Goal: Navigation & Orientation: Find specific page/section

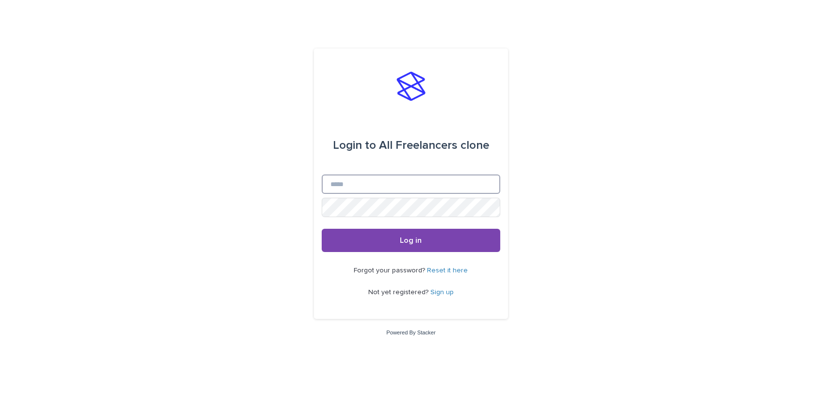
type input "**********"
click at [411, 241] on button "Log in" at bounding box center [411, 240] width 179 height 23
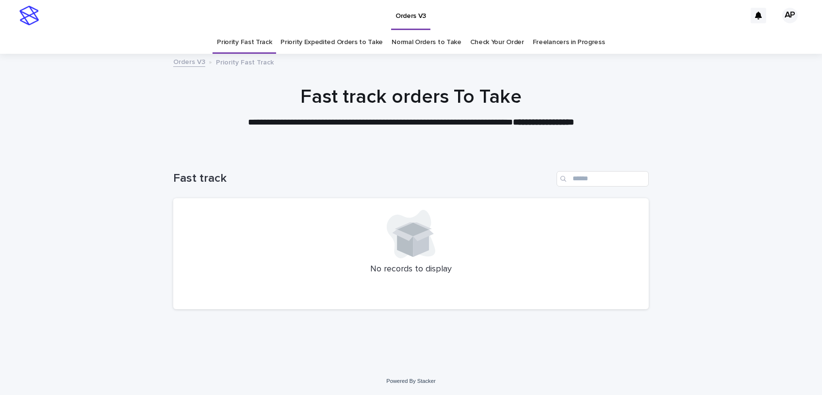
click at [581, 46] on link "Freelancers in Progress" at bounding box center [569, 42] width 72 height 23
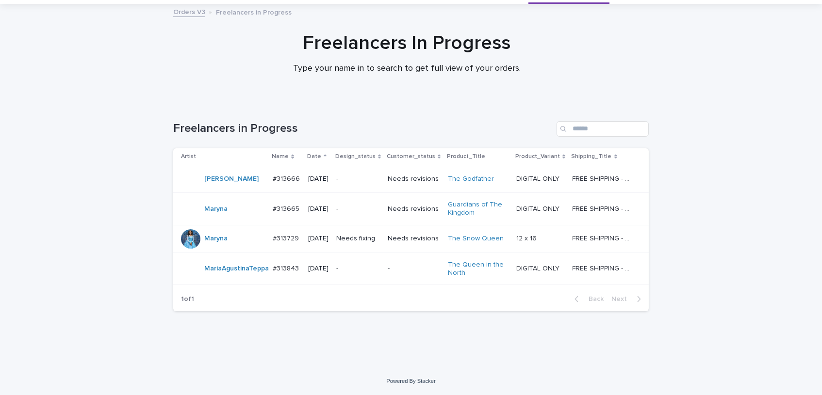
scroll to position [53, 0]
